Goal: Task Accomplishment & Management: Complete application form

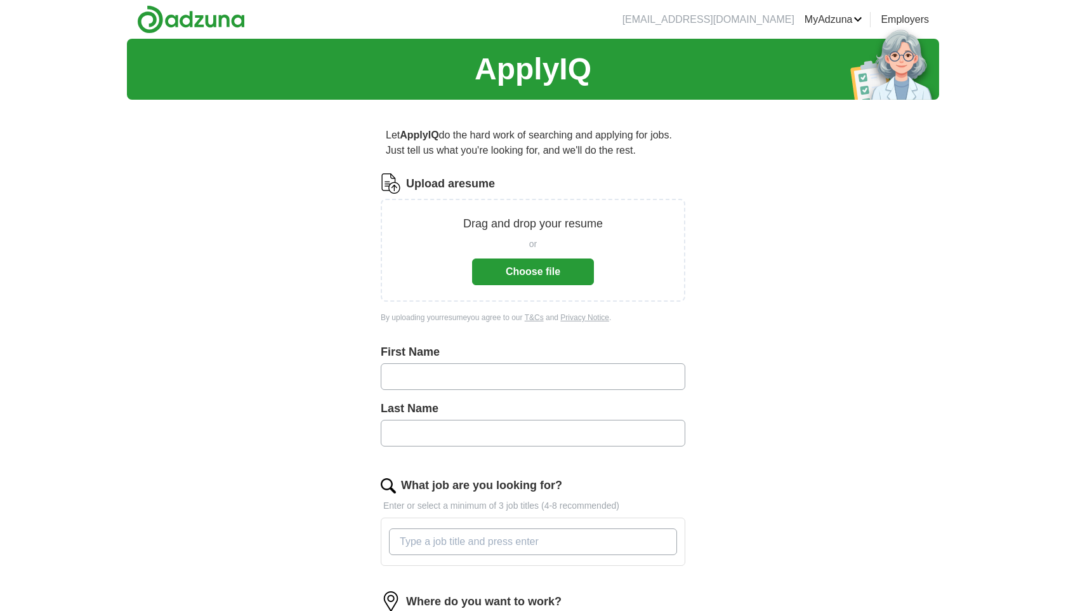
click at [536, 264] on button "Choose file" at bounding box center [533, 271] width 122 height 27
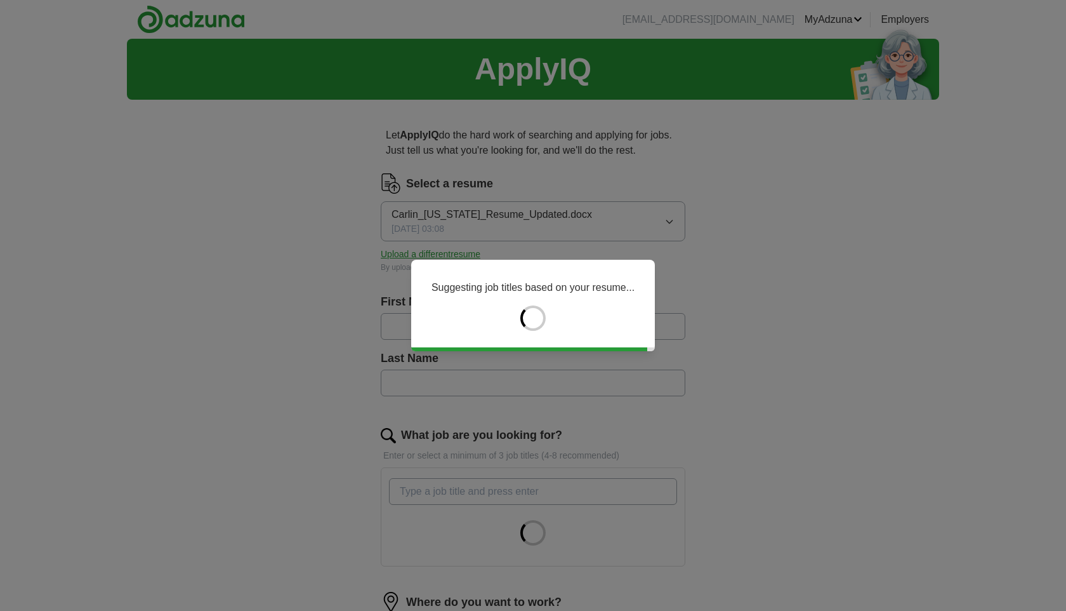
type input "******"
type input "**********"
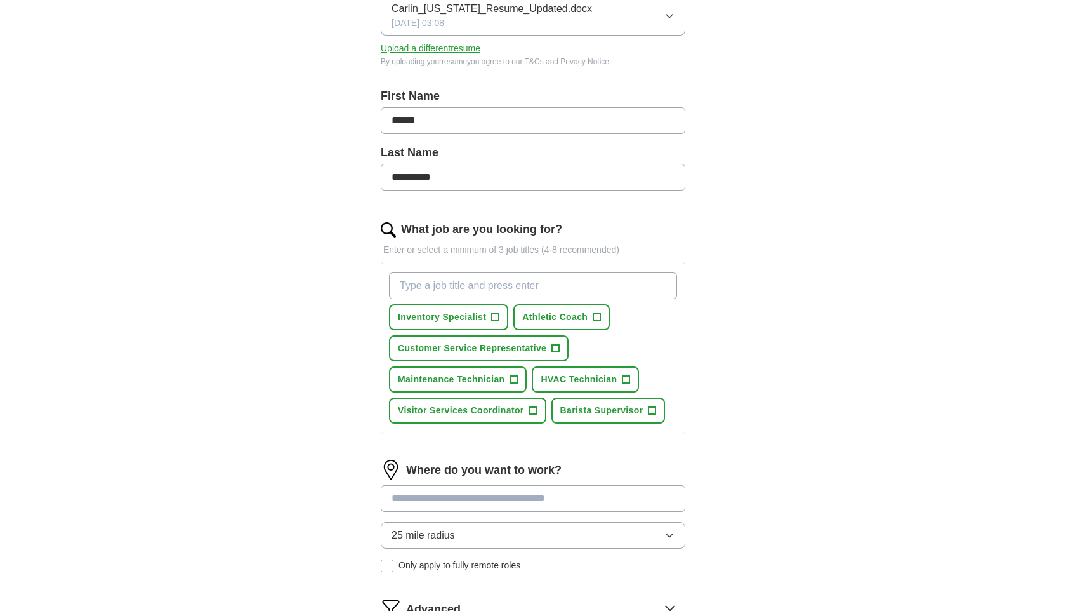
scroll to position [208, 0]
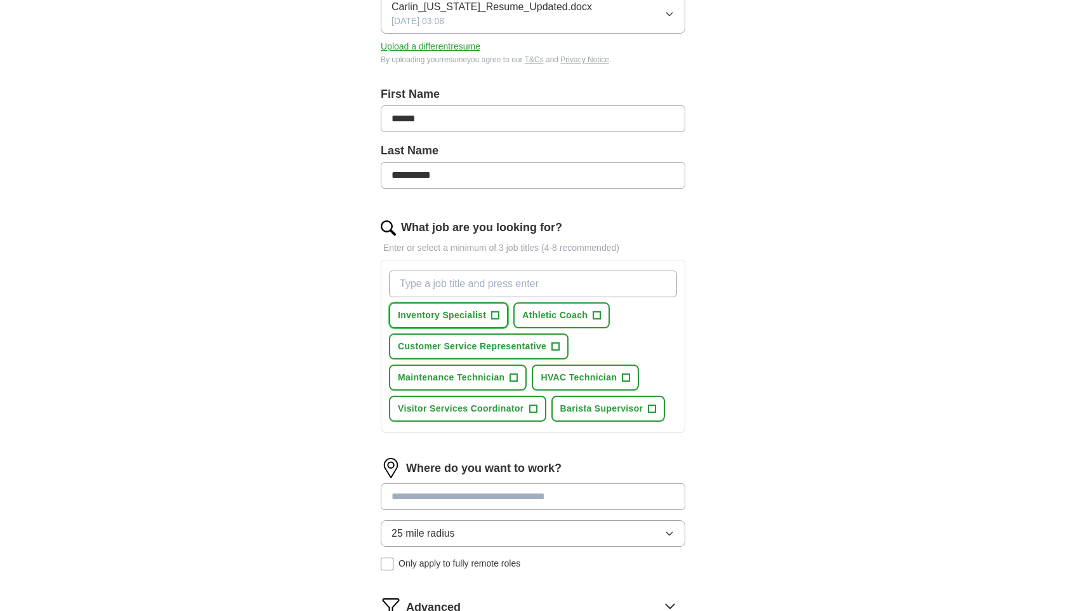
click at [492, 322] on button "Inventory Specialist +" at bounding box center [448, 315] width 119 height 26
click at [593, 310] on span "+" at bounding box center [597, 315] width 8 height 10
click at [505, 355] on button "Customer Service Representative +" at bounding box center [479, 346] width 180 height 26
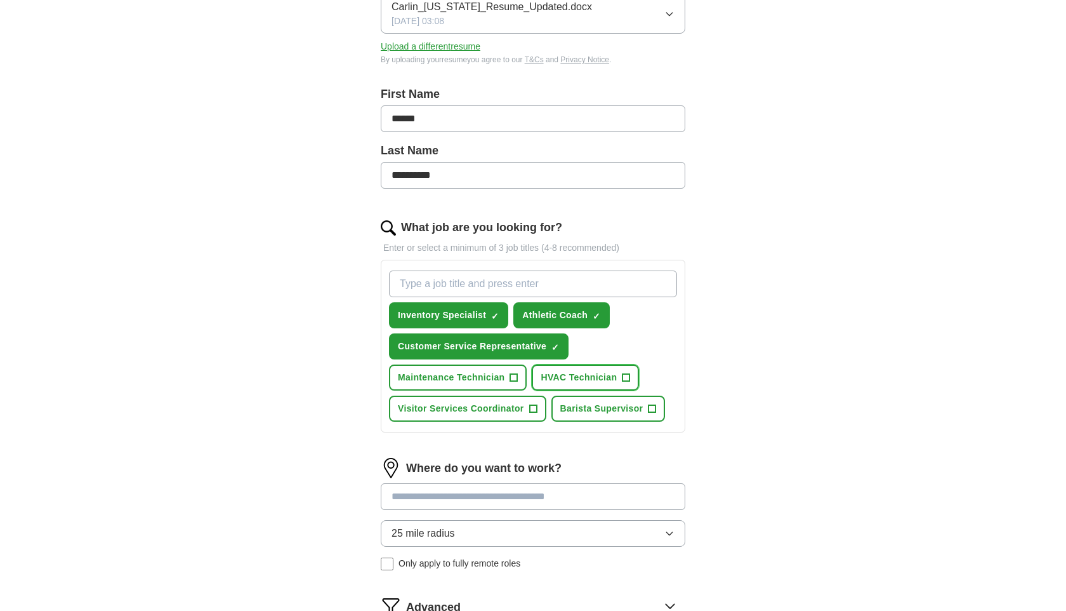
click at [583, 378] on span "HVAC Technician" at bounding box center [579, 377] width 76 height 13
click at [518, 413] on span "Visitor Services Coordinator" at bounding box center [461, 408] width 126 height 13
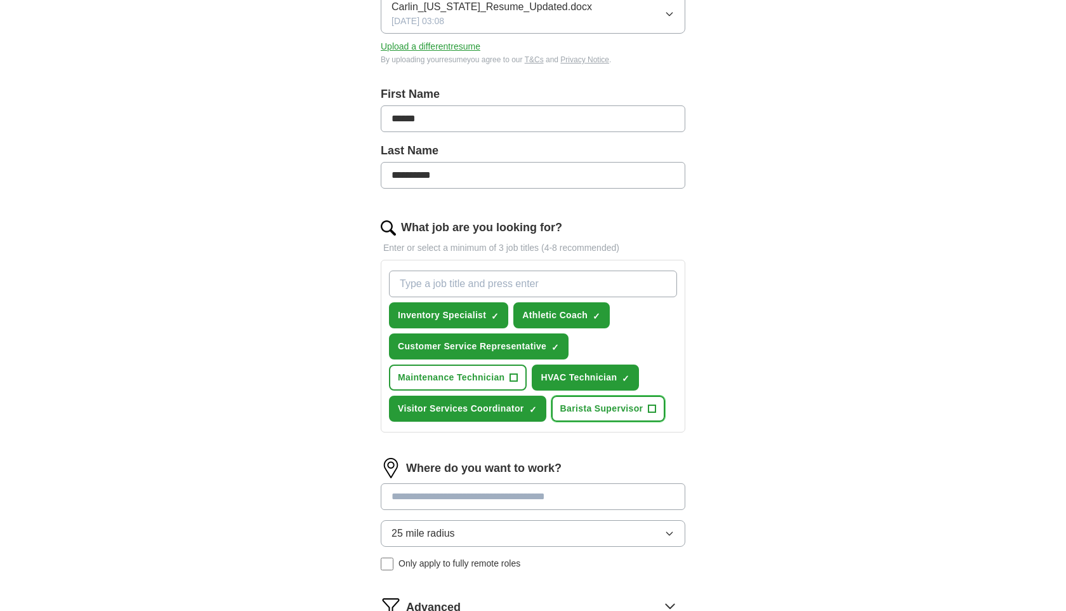
click at [600, 409] on span "Barista Supervisor" at bounding box center [601, 408] width 83 height 13
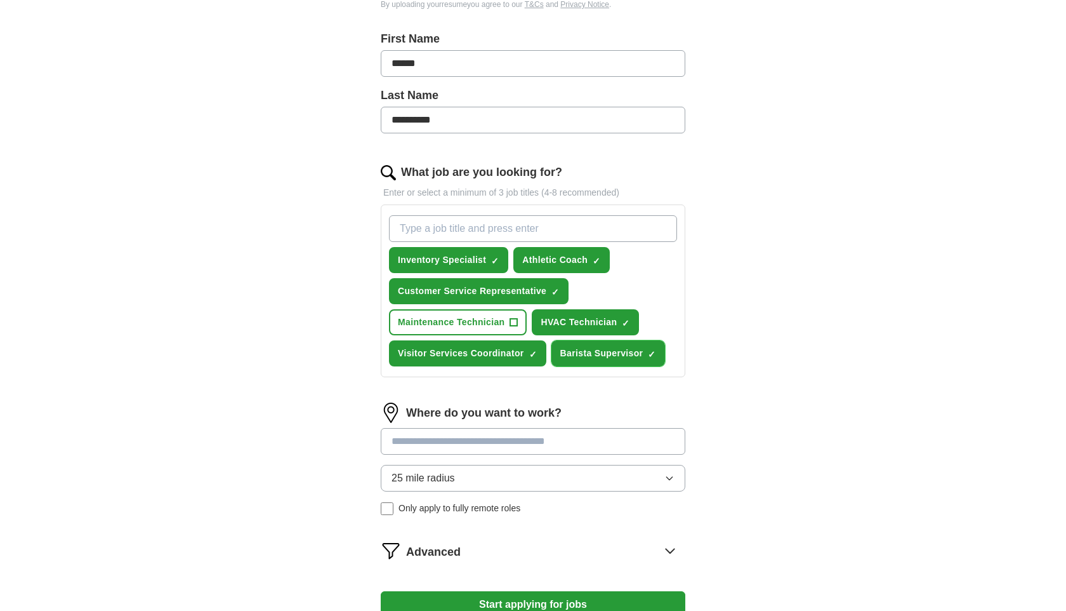
scroll to position [282, 0]
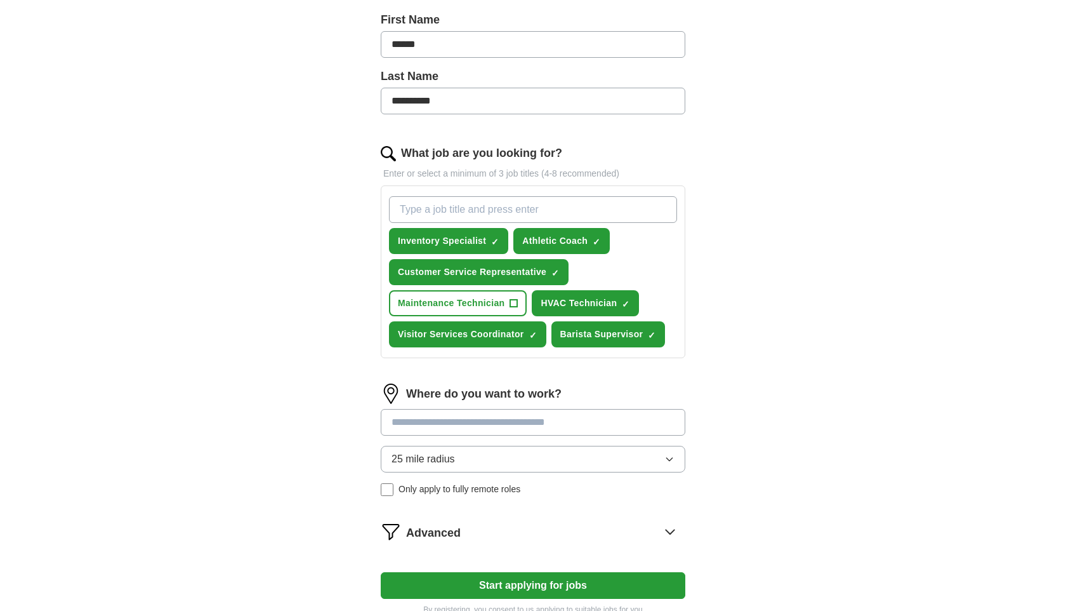
click at [449, 453] on span "25 mile radius" at bounding box center [423, 458] width 63 height 15
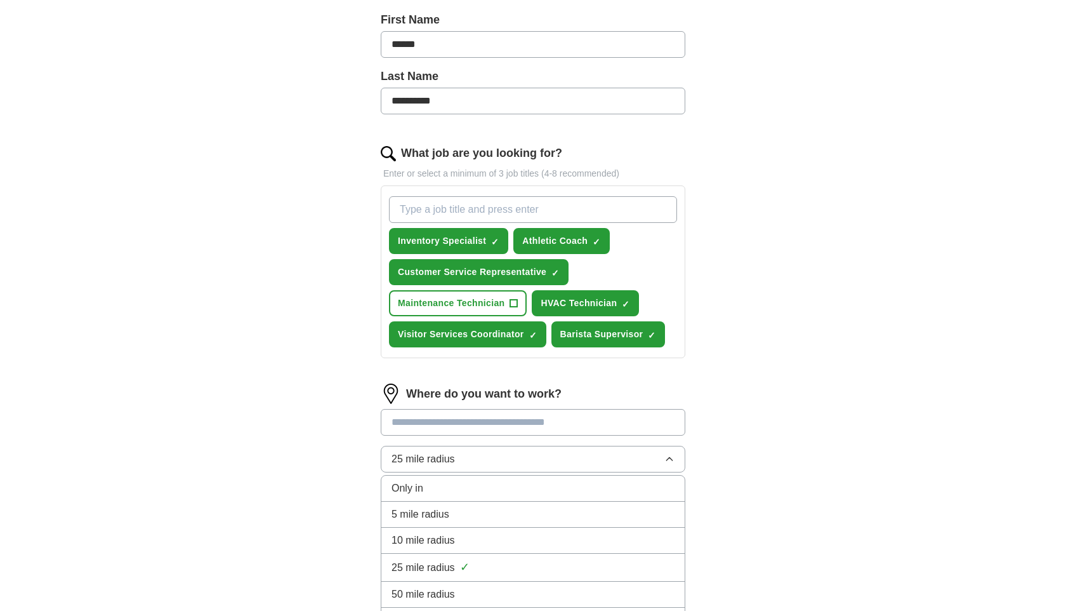
click at [435, 517] on span "5 mile radius" at bounding box center [421, 513] width 58 height 15
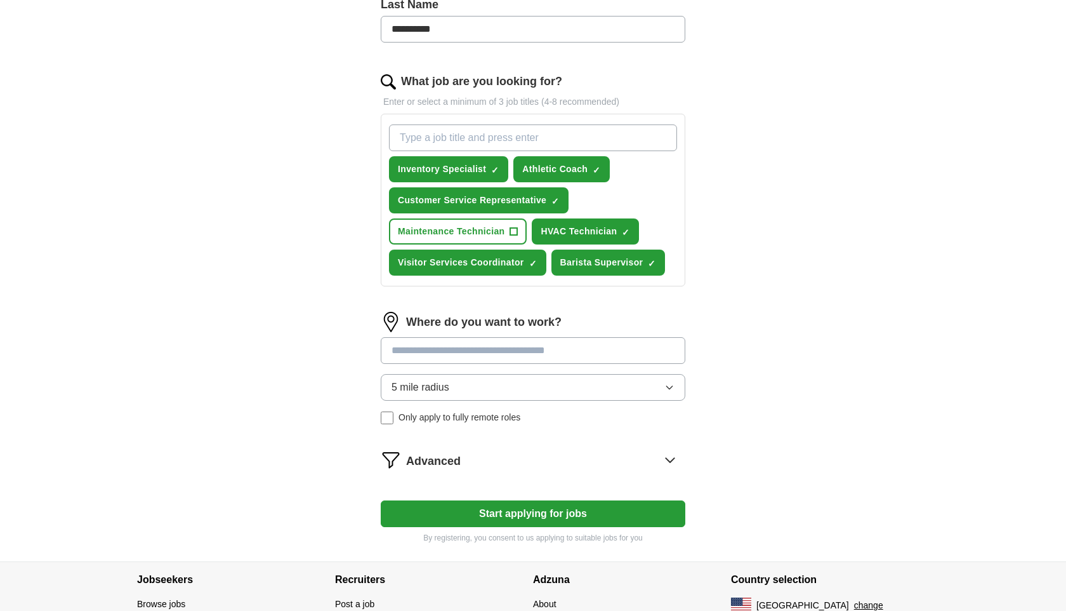
scroll to position [362, 0]
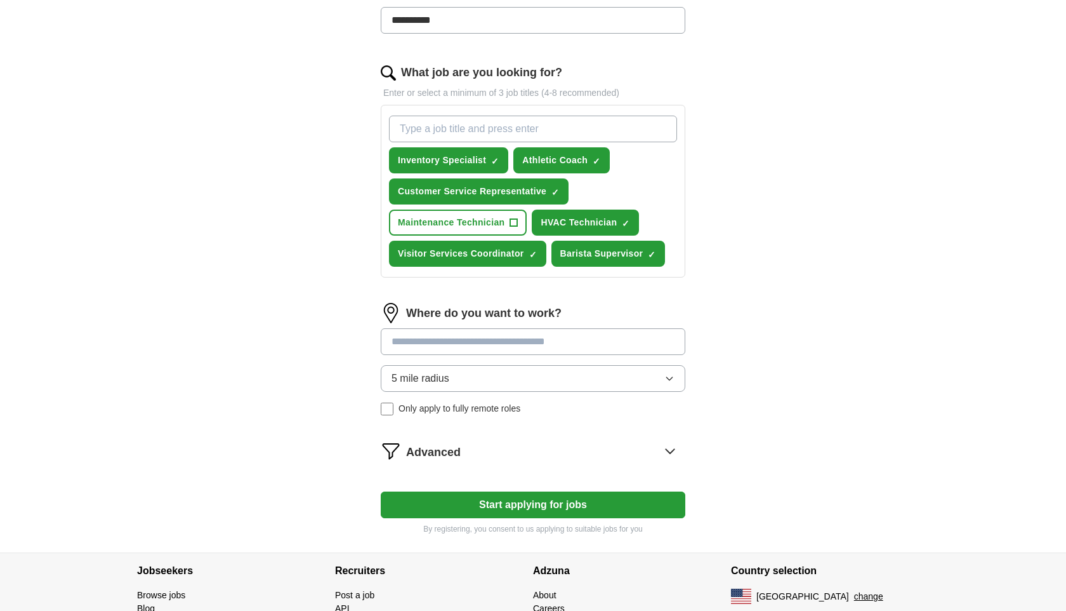
click at [435, 515] on button "Start applying for jobs" at bounding box center [533, 504] width 305 height 27
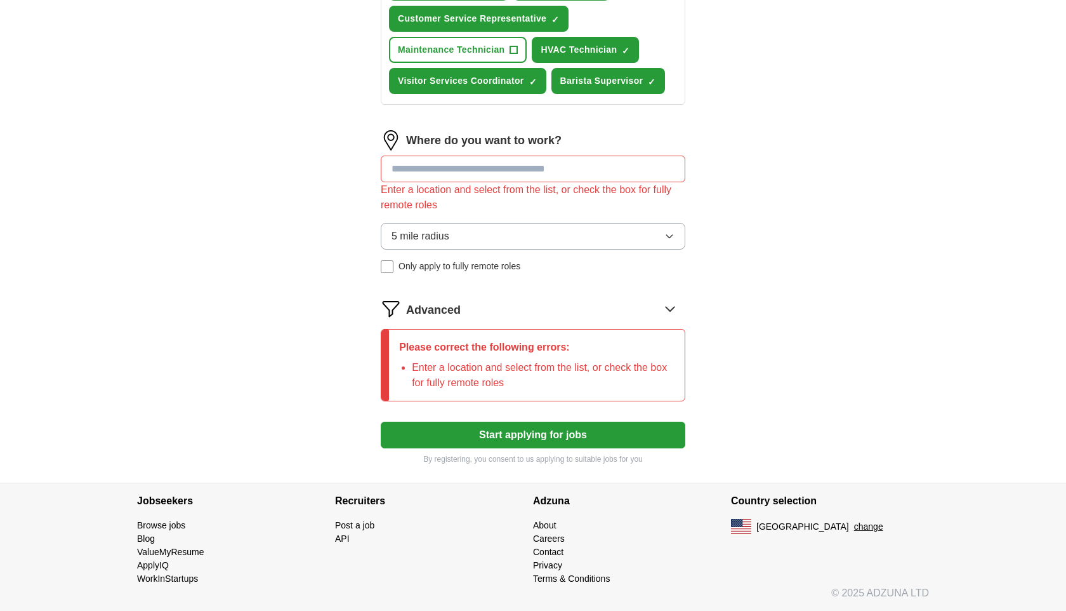
scroll to position [442, 0]
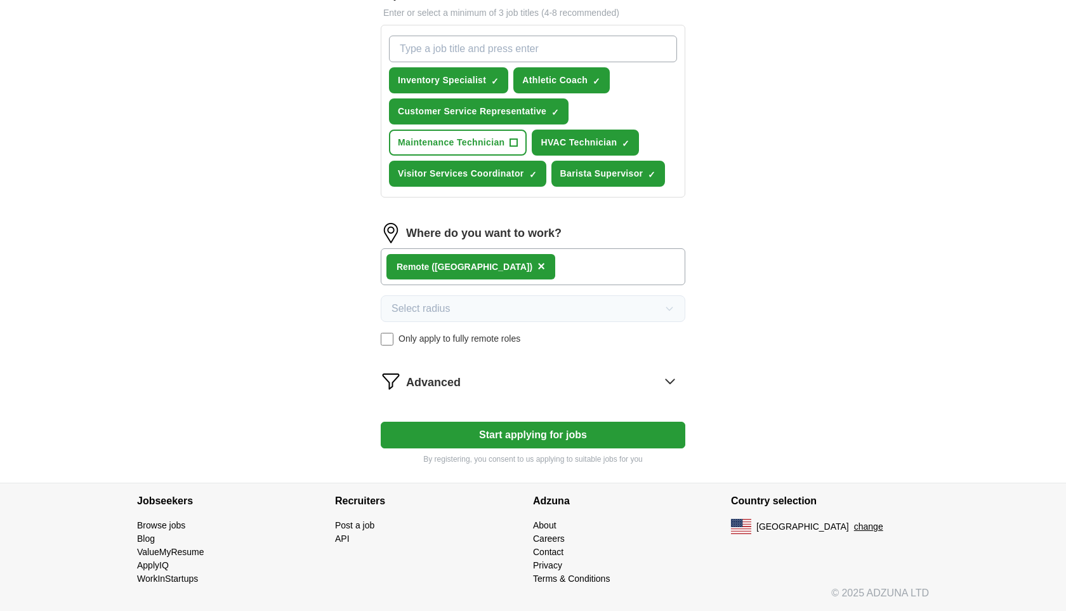
click at [460, 437] on button "Start applying for jobs" at bounding box center [533, 434] width 305 height 27
select select "**"
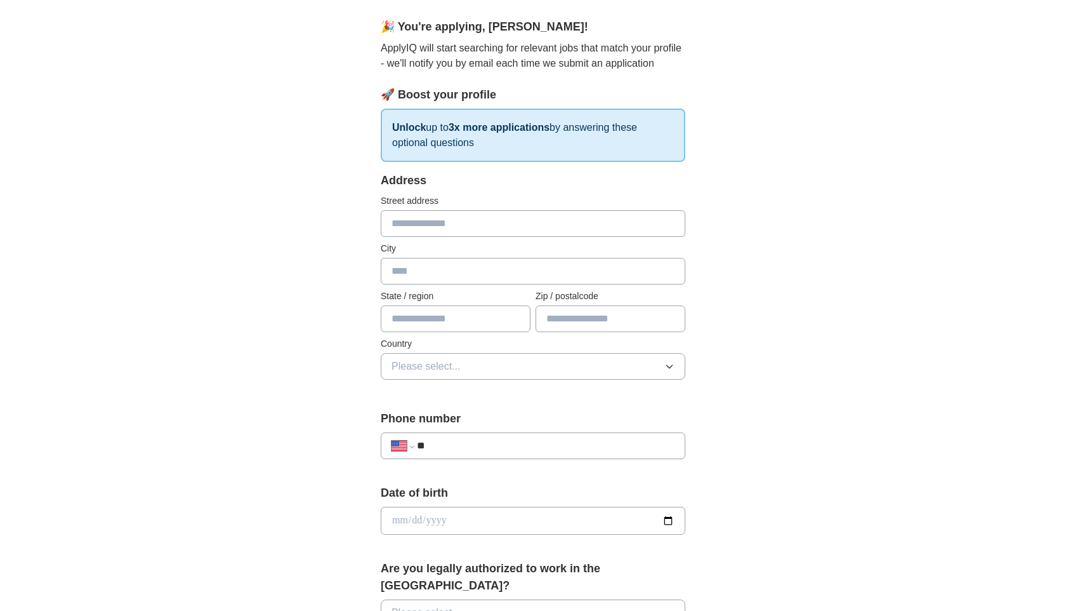
scroll to position [69, 0]
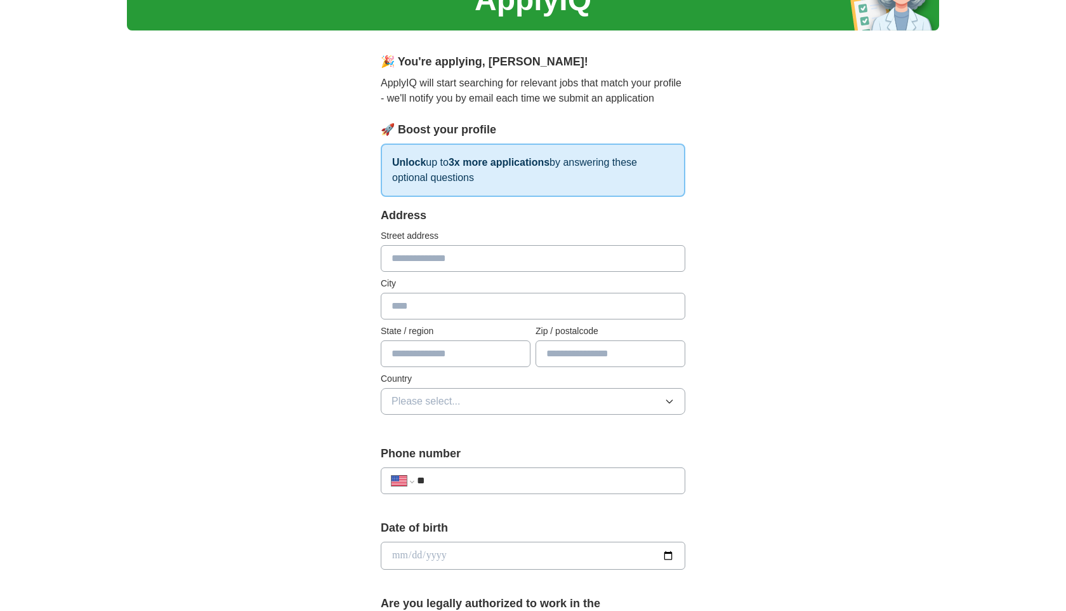
click at [465, 263] on input "text" at bounding box center [533, 258] width 305 height 27
type input "**********"
type input "*****"
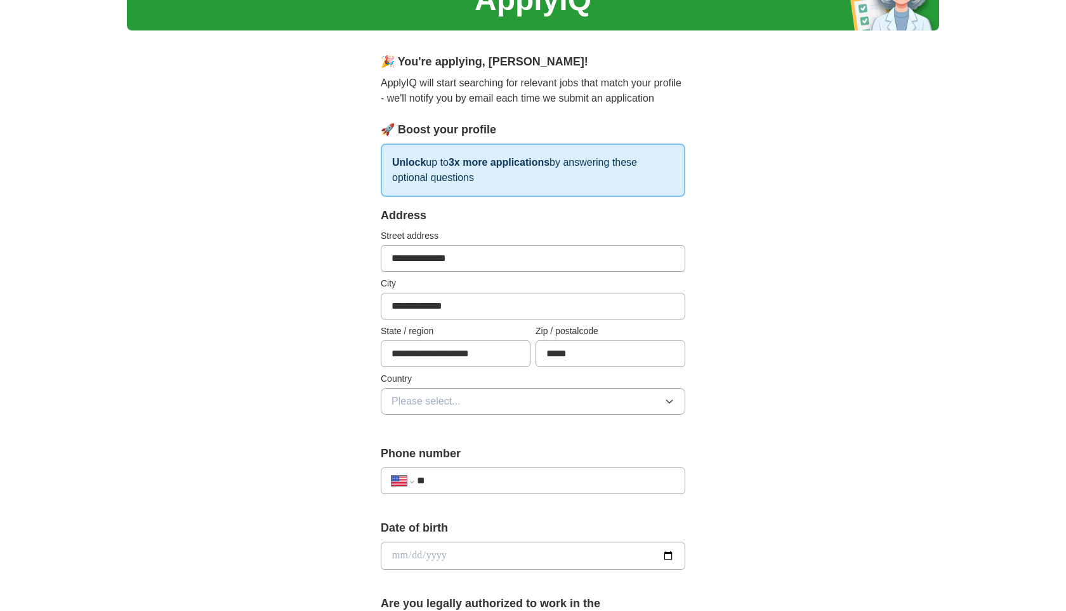
click at [445, 392] on button "Please select..." at bounding box center [533, 401] width 305 height 27
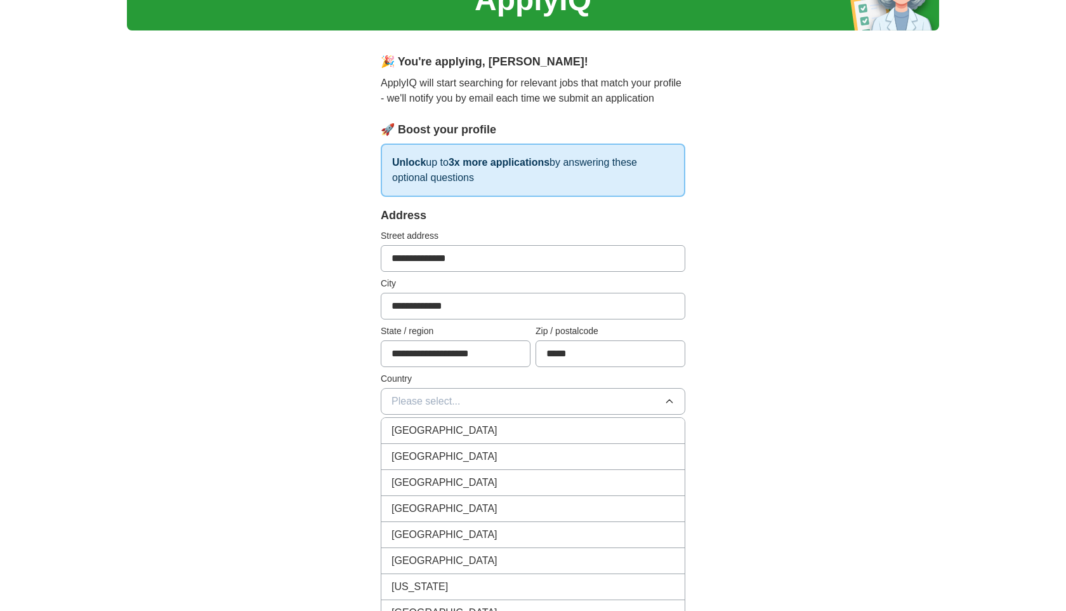
click at [440, 455] on span "[GEOGRAPHIC_DATA]" at bounding box center [445, 456] width 106 height 15
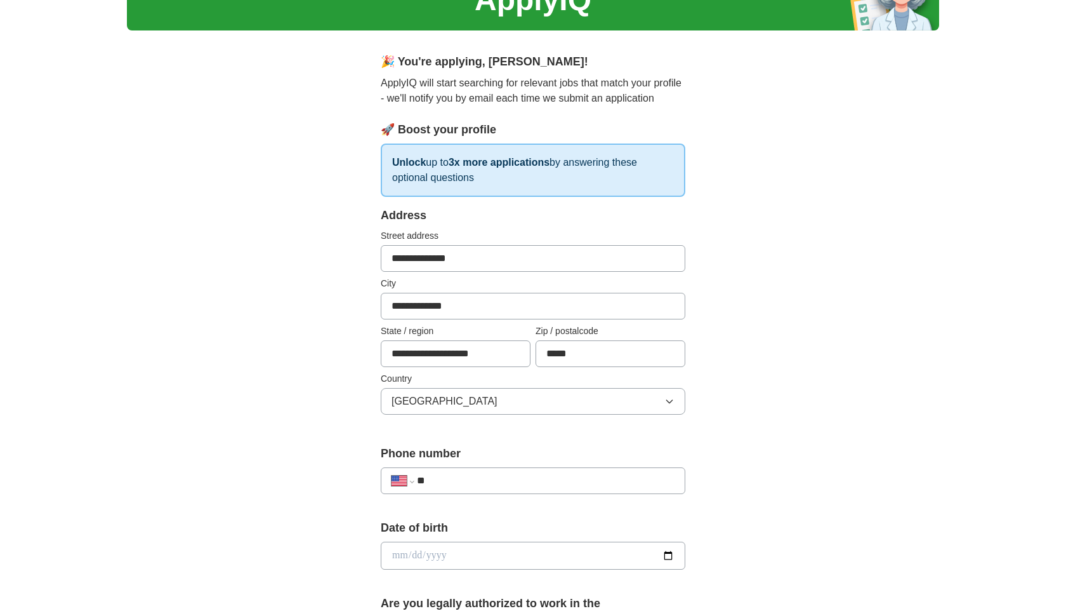
click at [450, 475] on input "**" at bounding box center [546, 480] width 258 height 15
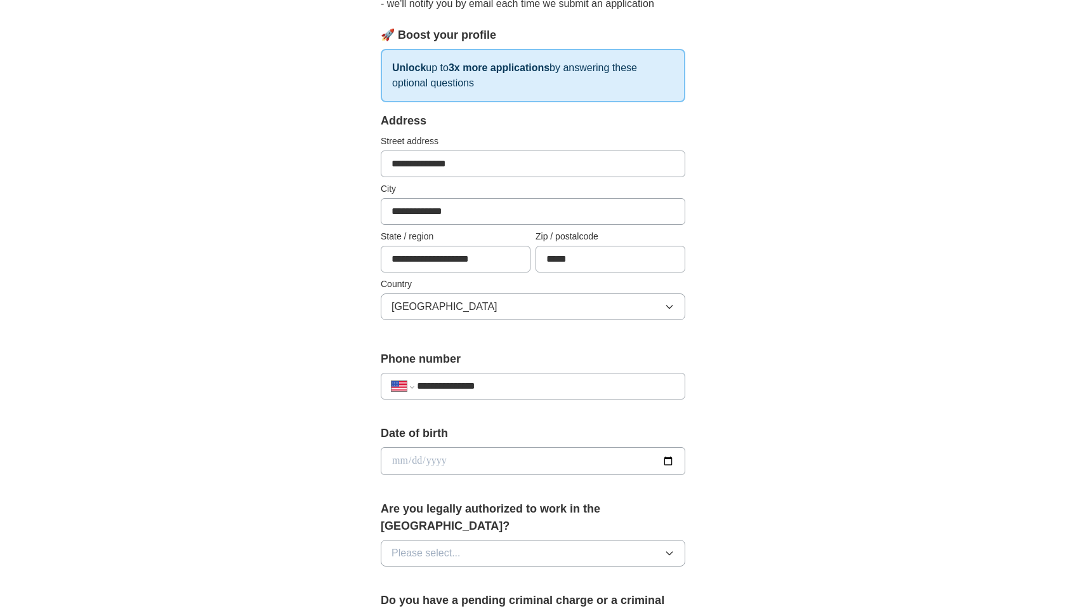
scroll to position [209, 0]
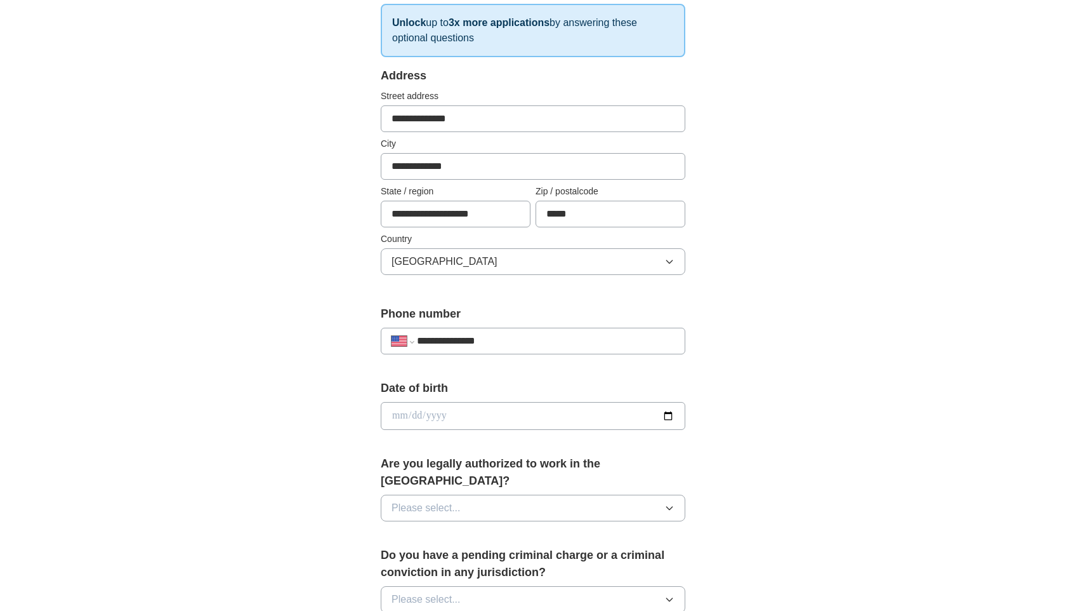
type input "**********"
click at [411, 406] on input "date" at bounding box center [533, 416] width 305 height 28
type input "**********"
click at [426, 500] on span "Please select..." at bounding box center [426, 507] width 69 height 15
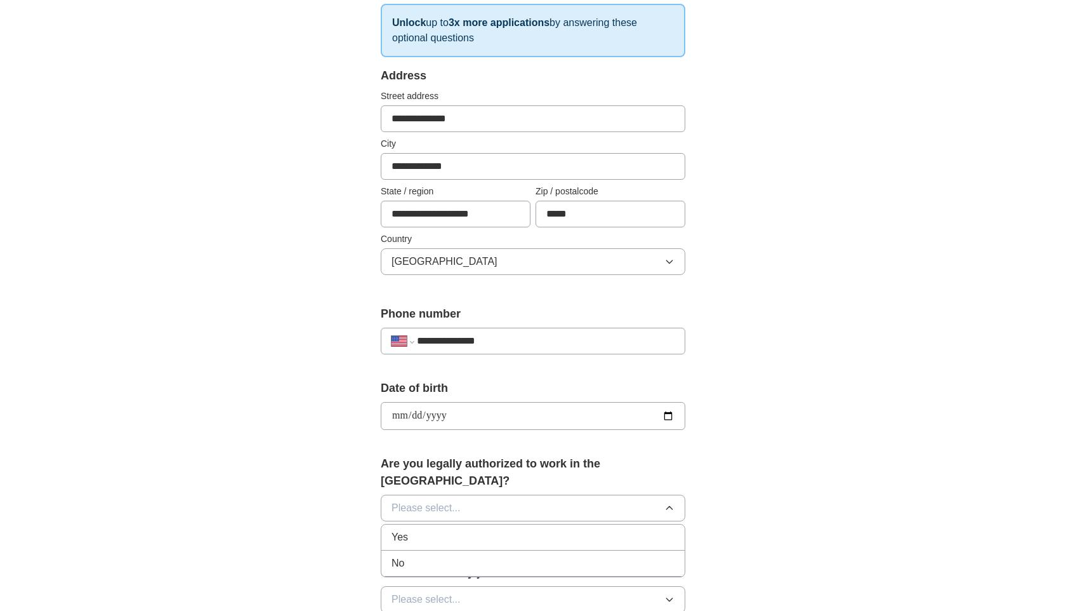
click at [425, 529] on div "Yes" at bounding box center [533, 536] width 283 height 15
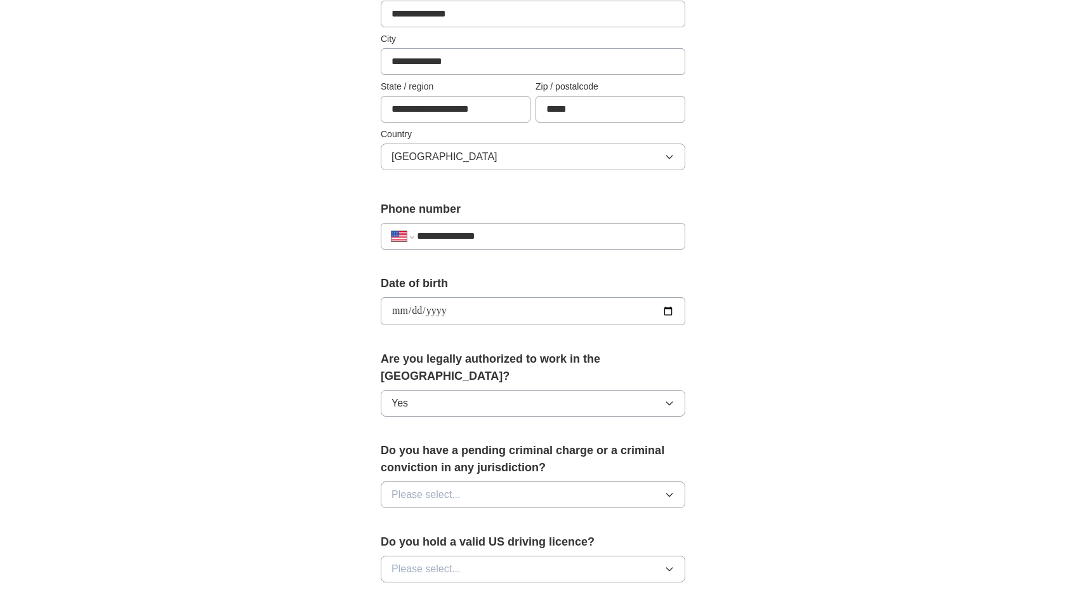
scroll to position [315, 0]
click at [438, 486] on span "Please select..." at bounding box center [426, 493] width 69 height 15
click at [435, 541] on div "No" at bounding box center [533, 548] width 283 height 15
click at [435, 560] on span "Please select..." at bounding box center [426, 567] width 69 height 15
click at [435, 584] on li "Yes" at bounding box center [532, 597] width 303 height 26
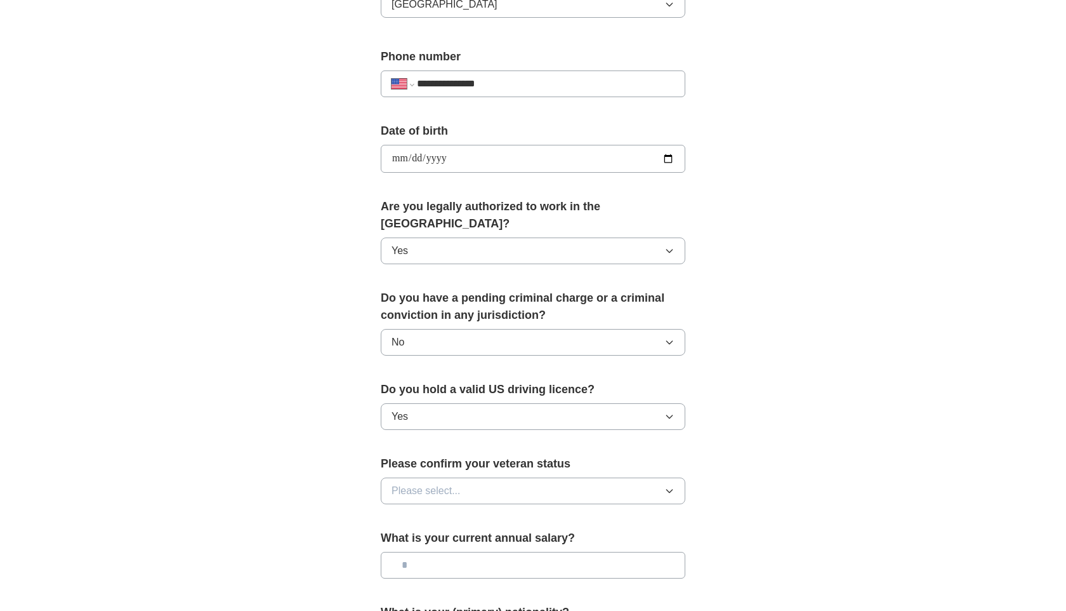
scroll to position [480, 0]
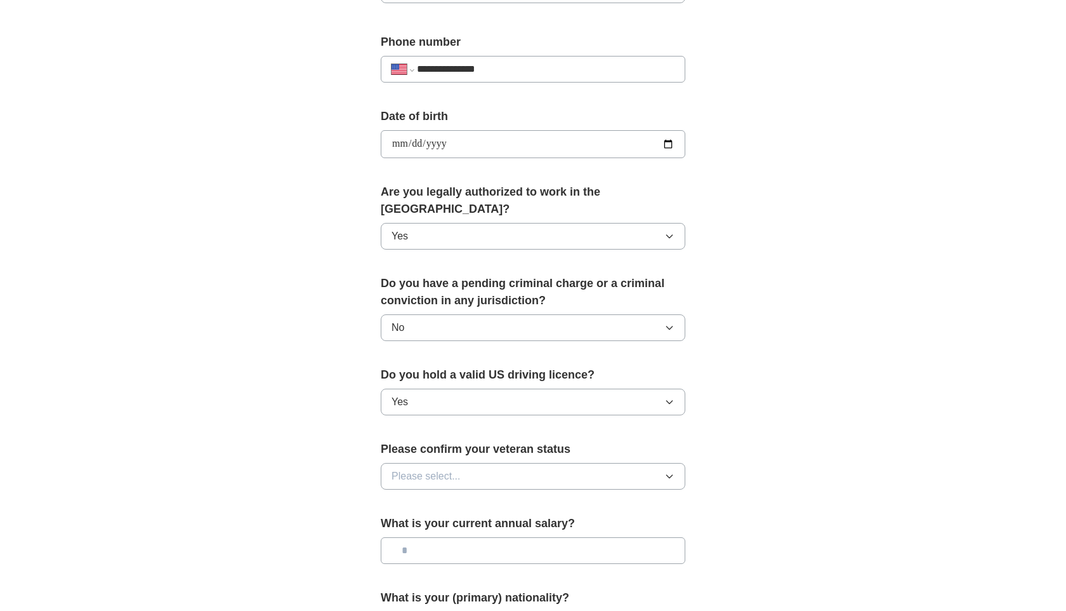
click at [440, 468] on span "Please select..." at bounding box center [426, 475] width 69 height 15
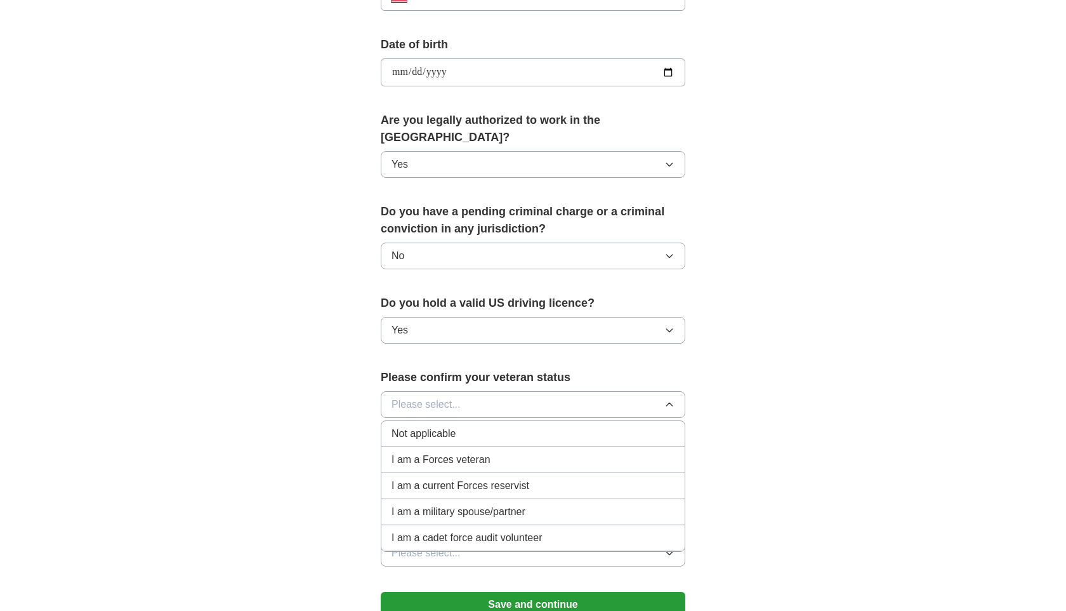
scroll to position [555, 0]
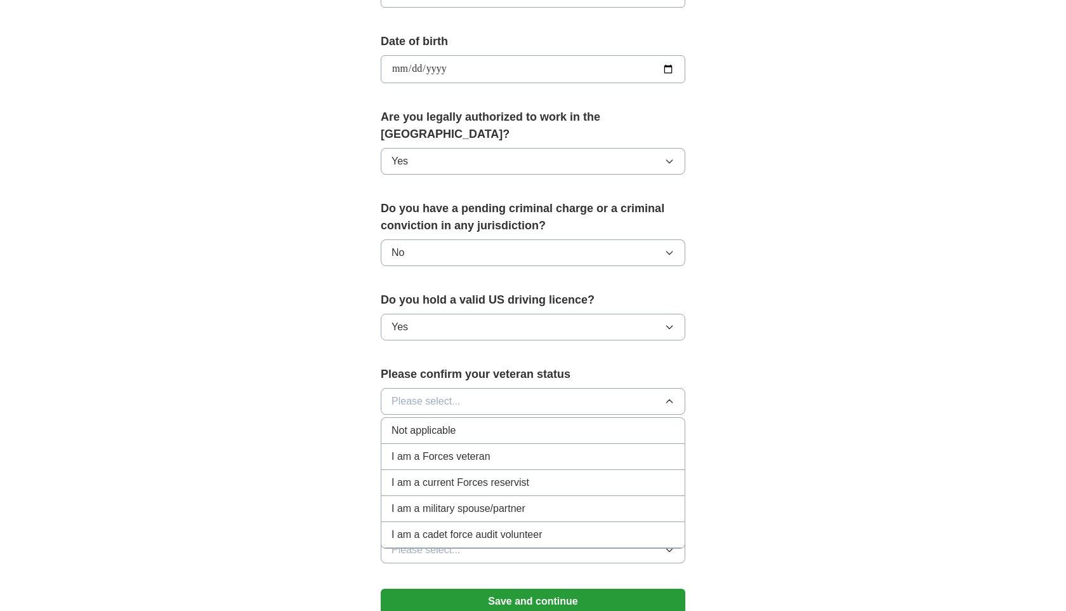
click at [413, 423] on li "Not applicable" at bounding box center [532, 431] width 303 height 26
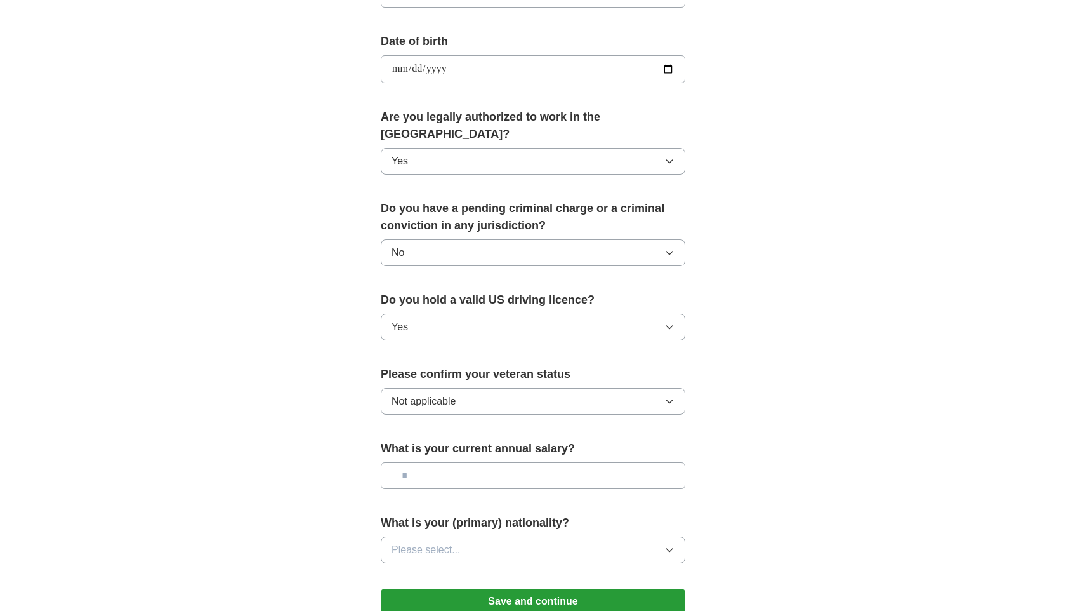
click at [473, 590] on button "Save and continue" at bounding box center [533, 600] width 305 height 25
